Goal: Information Seeking & Learning: Learn about a topic

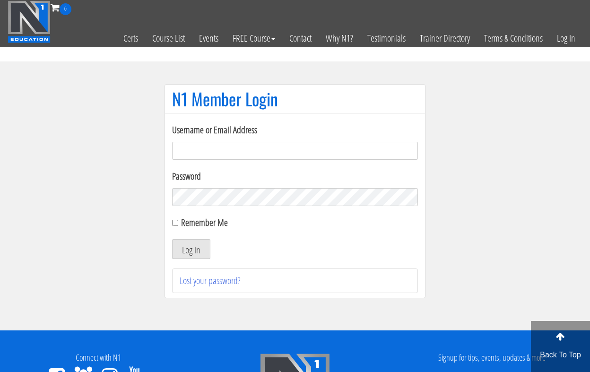
type input "[EMAIL_ADDRESS][DOMAIN_NAME]"
click at [191, 249] on button "Log In" at bounding box center [191, 249] width 38 height 20
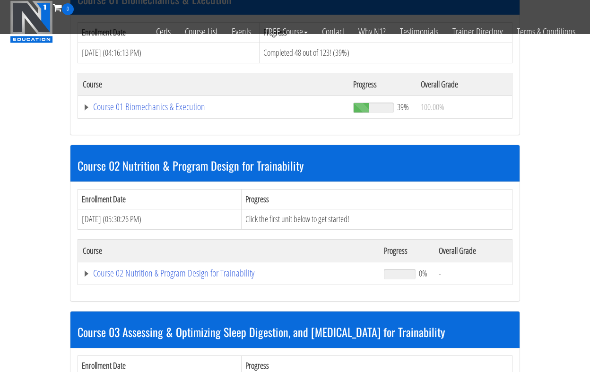
scroll to position [330, 0]
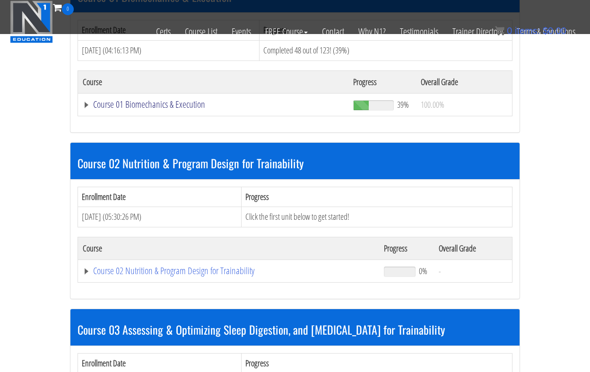
click at [143, 105] on link "Course 01 Biomechanics & Execution" at bounding box center [213, 104] width 261 height 9
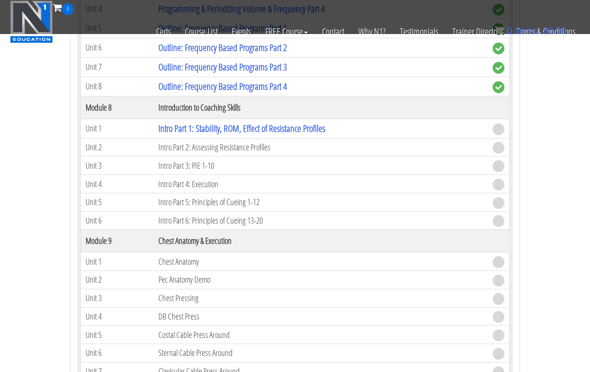
scroll to position [1443, 0]
click at [238, 129] on link "Intro Part 1: Stability, ROM, Effect of Resistance Profiles" at bounding box center [241, 128] width 167 height 13
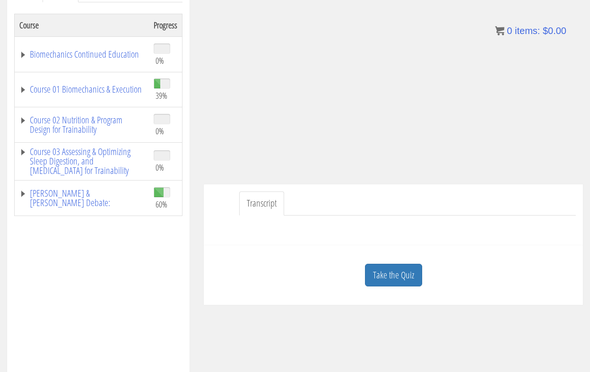
scroll to position [154, 0]
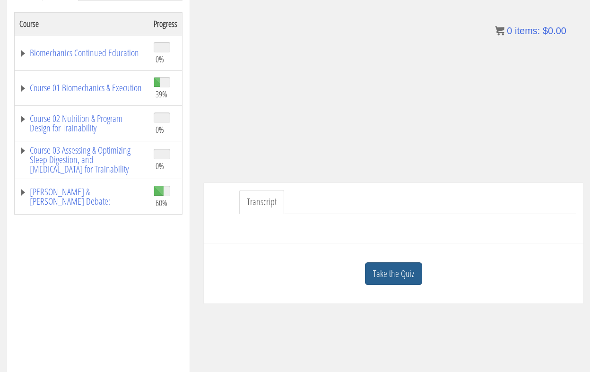
click at [393, 278] on link "Take the Quiz" at bounding box center [393, 273] width 57 height 23
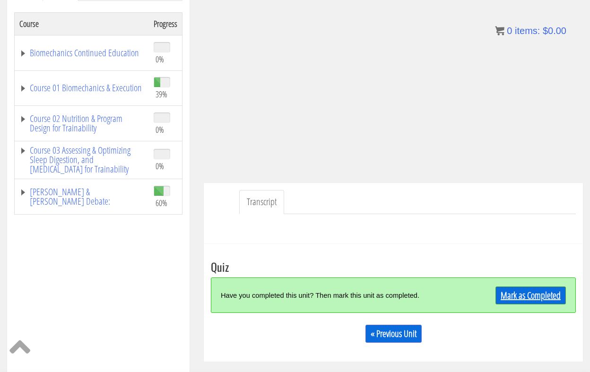
click at [540, 296] on link "Mark as Completed" at bounding box center [530, 295] width 70 height 18
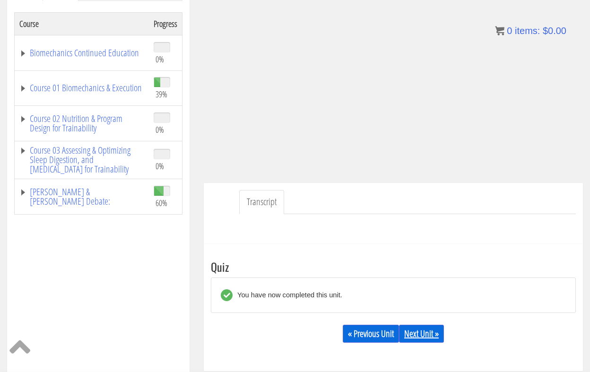
click at [431, 329] on link "Next Unit »" at bounding box center [421, 334] width 45 height 18
